Goal: Information Seeking & Learning: Find specific fact

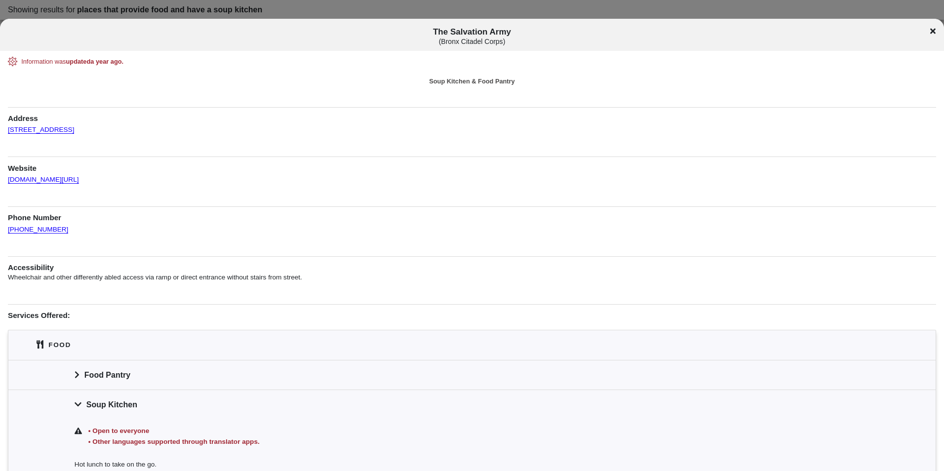
click at [670, 98] on div "Information was updated a year ago . Soup Kitchen & Food Pantry Address [STREET…" at bounding box center [472, 311] width 929 height 509
click at [936, 32] on div "The Salvation Army ( Bronx Citadel Corps )" at bounding box center [472, 36] width 944 height 18
click at [937, 33] on div "The Salvation Army ( Bronx Citadel Corps )" at bounding box center [472, 36] width 944 height 18
click at [936, 32] on icon at bounding box center [933, 31] width 5 height 8
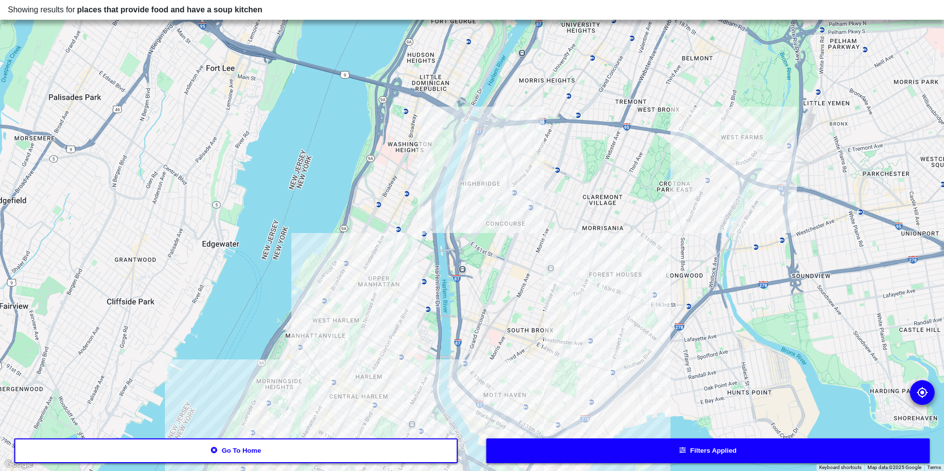
click at [574, 290] on div at bounding box center [472, 235] width 944 height 471
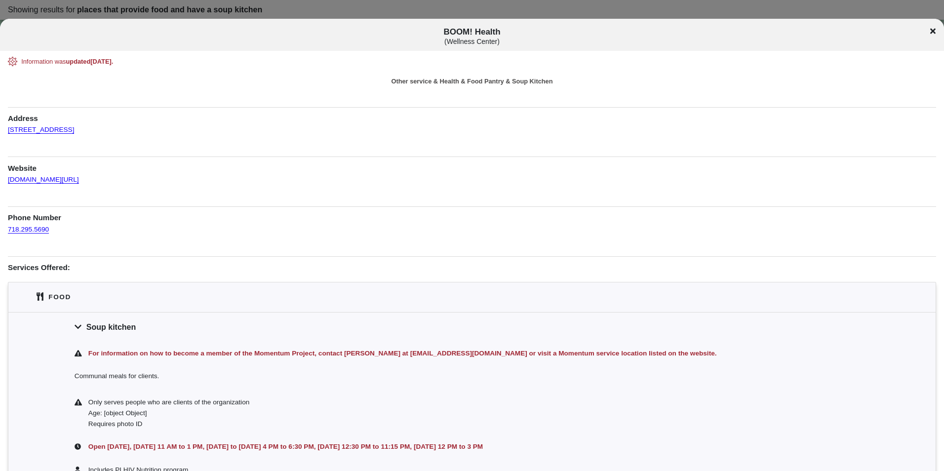
click at [934, 31] on icon at bounding box center [933, 31] width 5 height 5
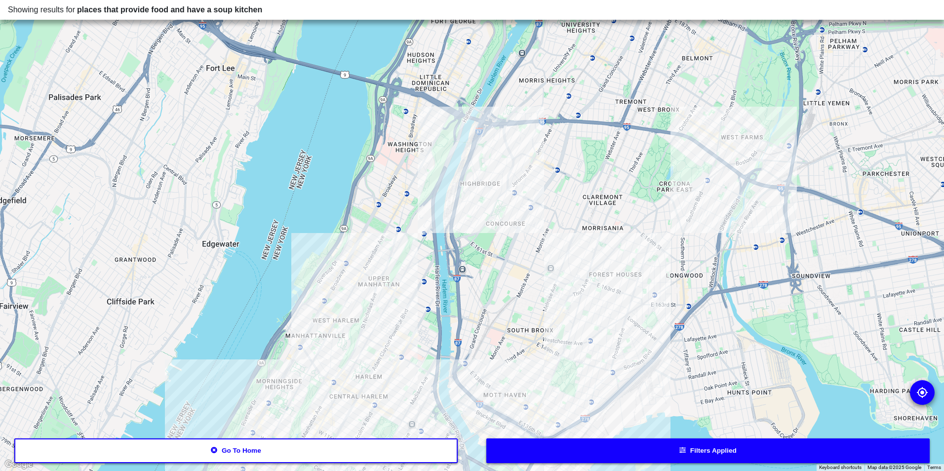
click at [486, 182] on div at bounding box center [472, 235] width 944 height 471
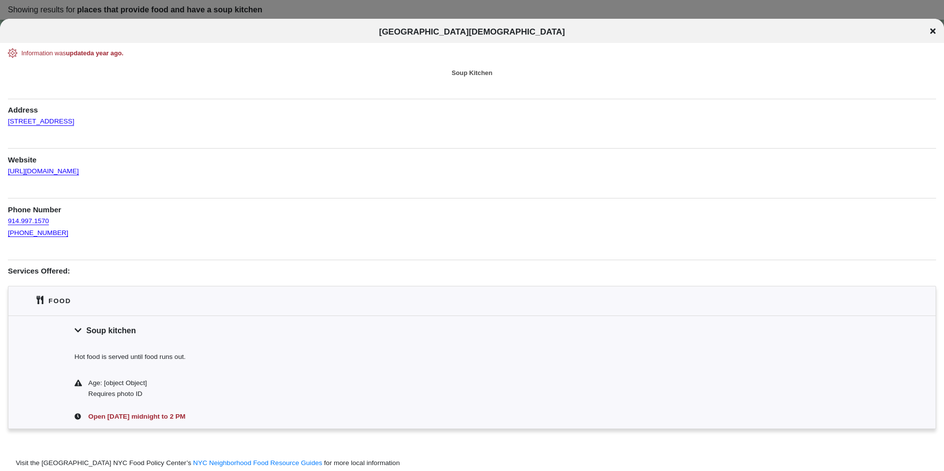
scroll to position [38, 0]
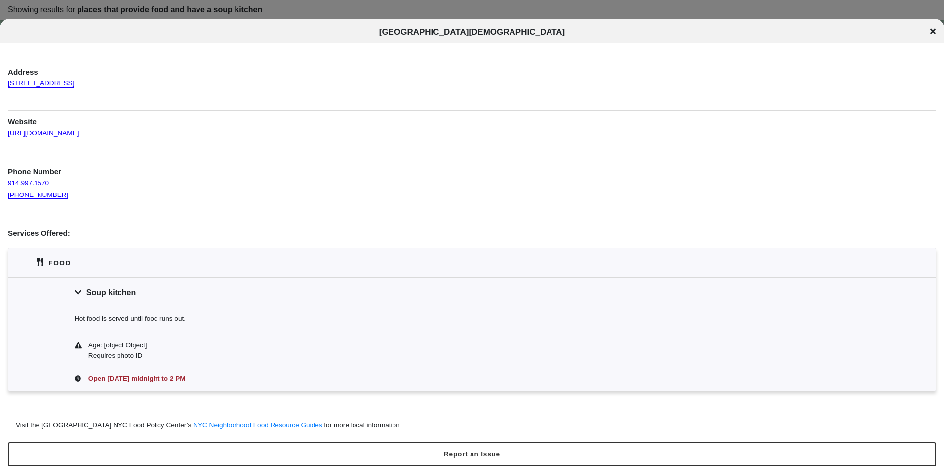
click at [443, 31] on span "[GEOGRAPHIC_DATA][DEMOGRAPHIC_DATA]" at bounding box center [472, 31] width 186 height 9
drag, startPoint x: 443, startPoint y: 31, endPoint x: 930, endPoint y: 31, distance: 486.5
click at [930, 31] on div "[GEOGRAPHIC_DATA][DEMOGRAPHIC_DATA]" at bounding box center [472, 32] width 944 height 10
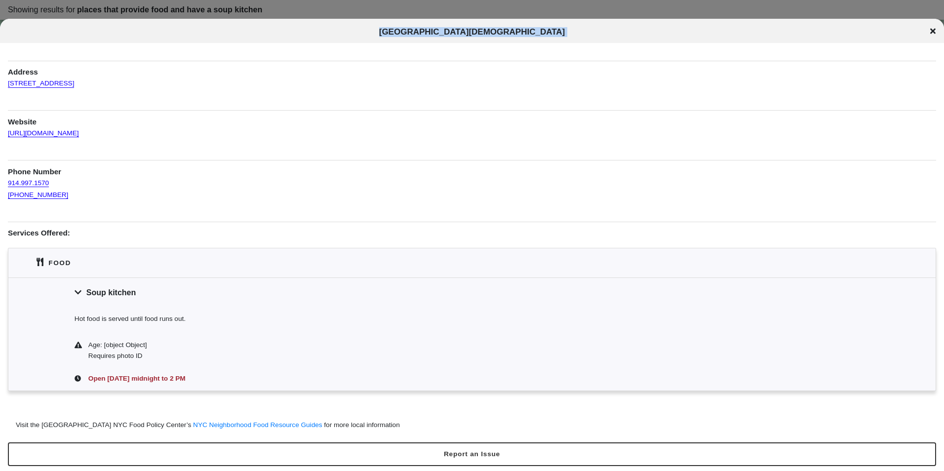
click at [932, 31] on div "[GEOGRAPHIC_DATA][DEMOGRAPHIC_DATA]" at bounding box center [472, 32] width 944 height 10
drag, startPoint x: 932, startPoint y: 31, endPoint x: 831, endPoint y: 92, distance: 117.2
click at [767, 144] on div "Information was updated a year ago . Soup Kitchen Address [STREET_ADDRESS] Webs…" at bounding box center [472, 220] width 929 height 420
click at [933, 32] on icon at bounding box center [933, 31] width 5 height 5
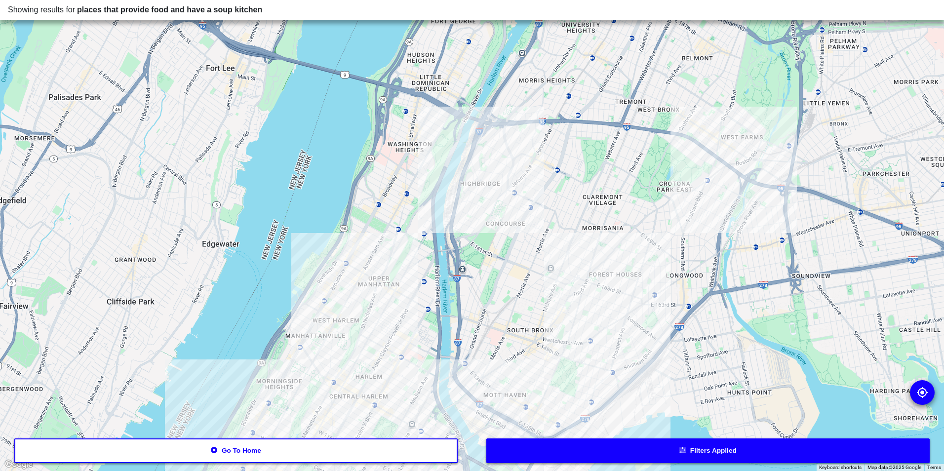
click at [542, 386] on div at bounding box center [472, 235] width 944 height 471
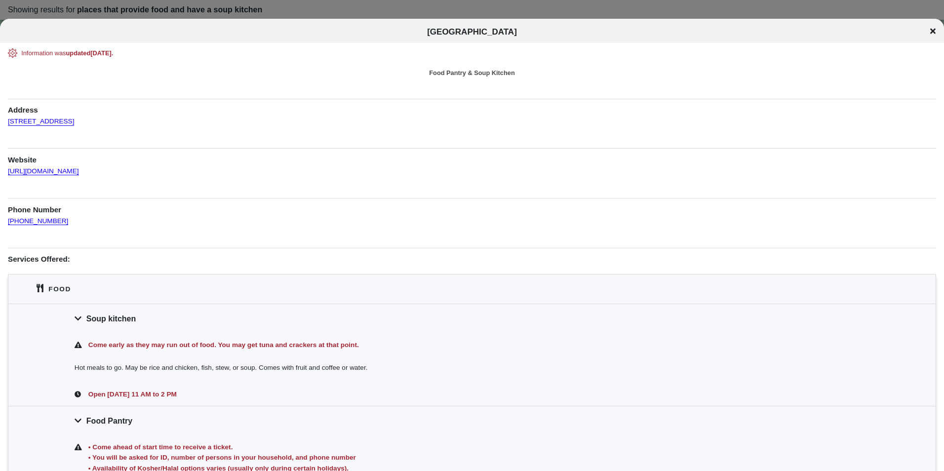
click at [517, 34] on span "[GEOGRAPHIC_DATA]" at bounding box center [472, 31] width 90 height 9
copy div "[GEOGRAPHIC_DATA]"
click at [217, 167] on div "Website [URL][DOMAIN_NAME]" at bounding box center [472, 162] width 929 height 29
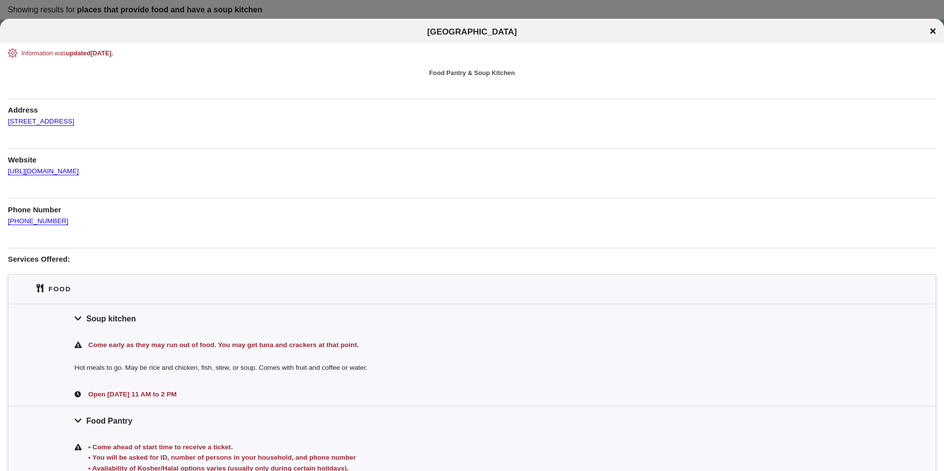
drag, startPoint x: 111, startPoint y: 126, endPoint x: 0, endPoint y: 124, distance: 110.7
click at [0, 124] on div "Information was updated [DATE] . Food Pantry & Soup Kitchen Address [STREET_ADD…" at bounding box center [472, 325] width 944 height 555
copy link "[STREET_ADDRESS]"
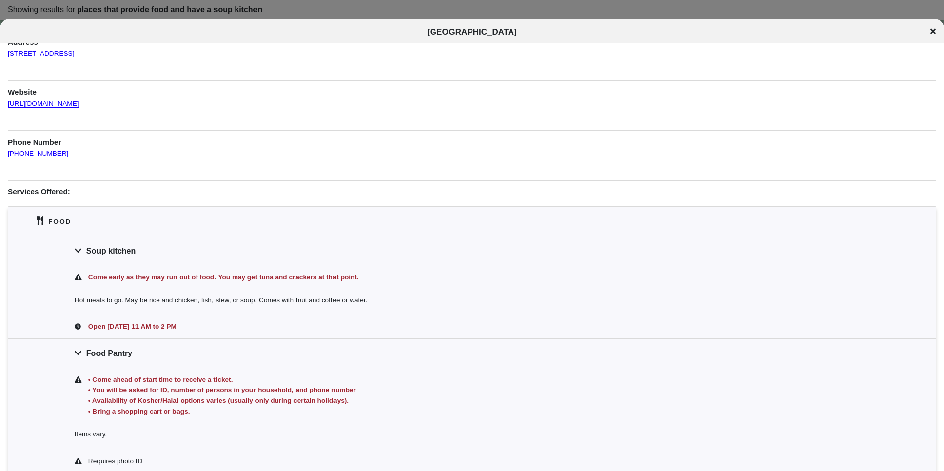
scroll to position [172, 0]
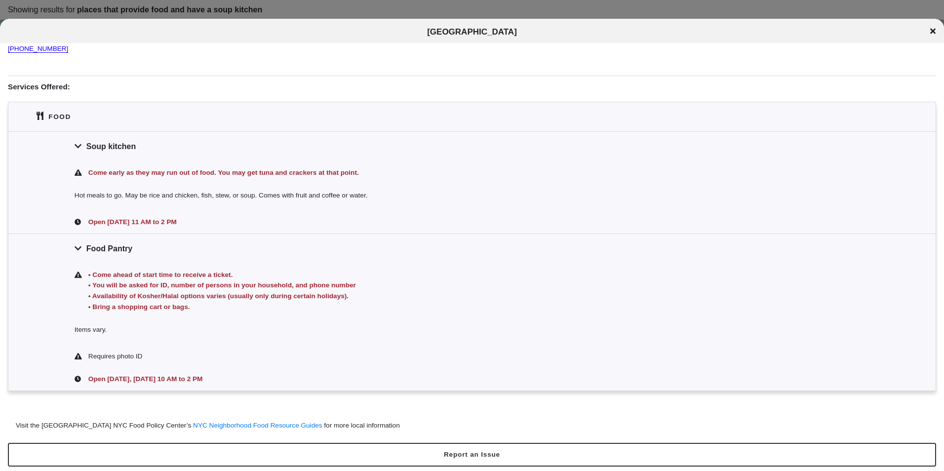
click at [937, 30] on div "[GEOGRAPHIC_DATA]" at bounding box center [472, 32] width 944 height 10
click at [931, 31] on icon at bounding box center [933, 31] width 5 height 8
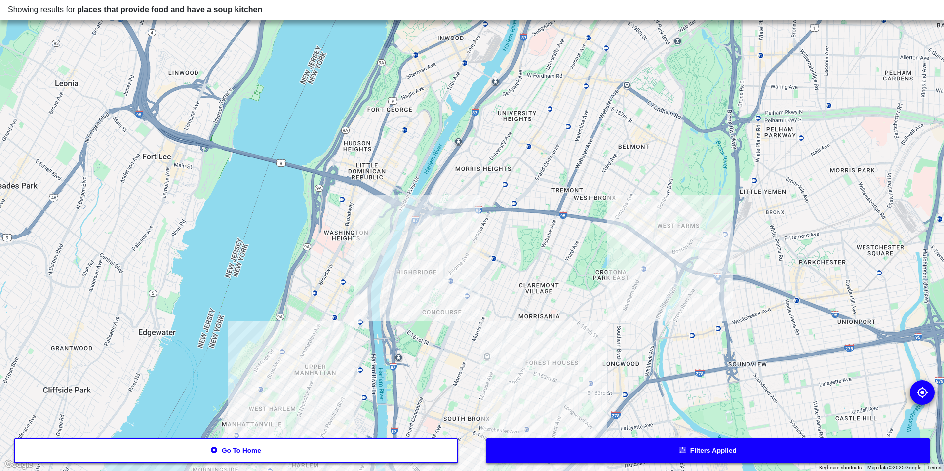
drag, startPoint x: 782, startPoint y: 142, endPoint x: 718, endPoint y: 230, distance: 109.0
click at [718, 230] on div at bounding box center [472, 235] width 944 height 471
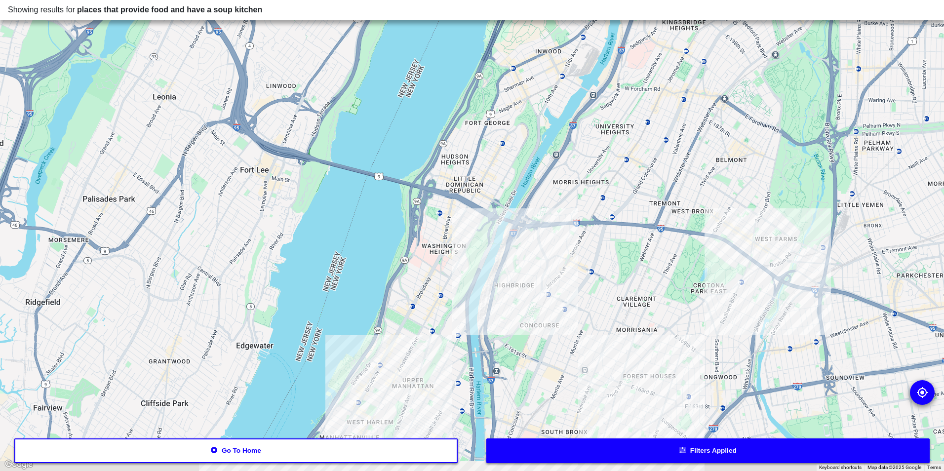
drag, startPoint x: 718, startPoint y: 211, endPoint x: 682, endPoint y: 87, distance: 129.3
click at [682, 87] on div at bounding box center [472, 235] width 944 height 471
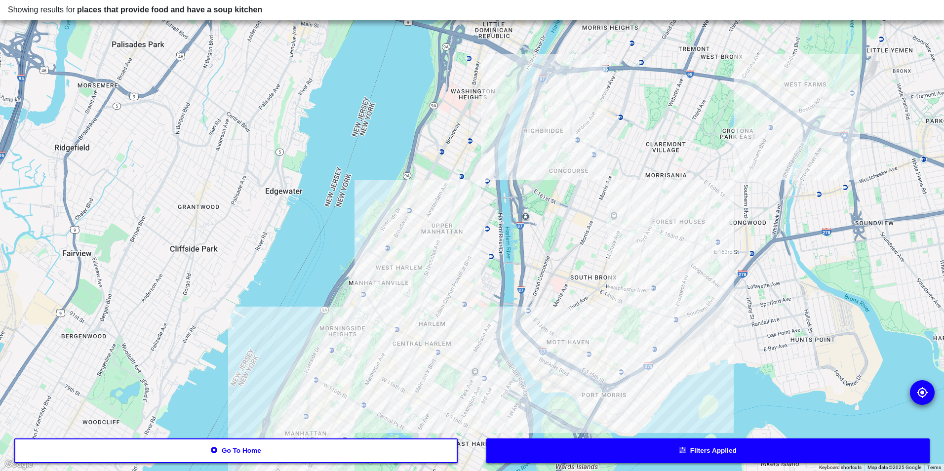
drag, startPoint x: 465, startPoint y: 284, endPoint x: 522, endPoint y: 164, distance: 131.9
click at [525, 166] on div at bounding box center [472, 235] width 944 height 471
